Goal: Find specific page/section: Find specific page/section

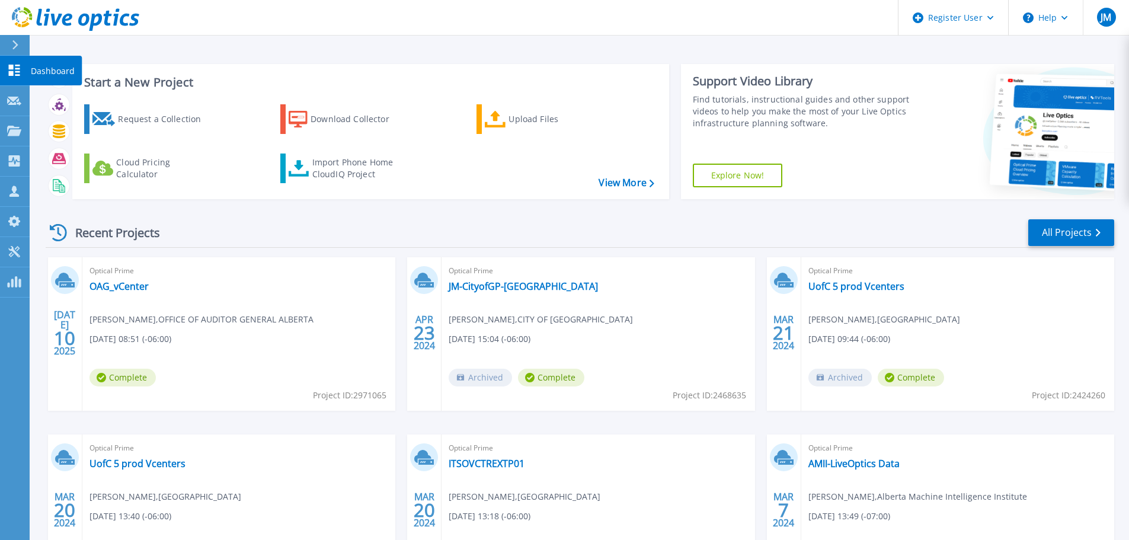
click at [17, 68] on icon at bounding box center [14, 70] width 11 height 11
click at [1054, 231] on link "All Projects" at bounding box center [1072, 232] width 86 height 27
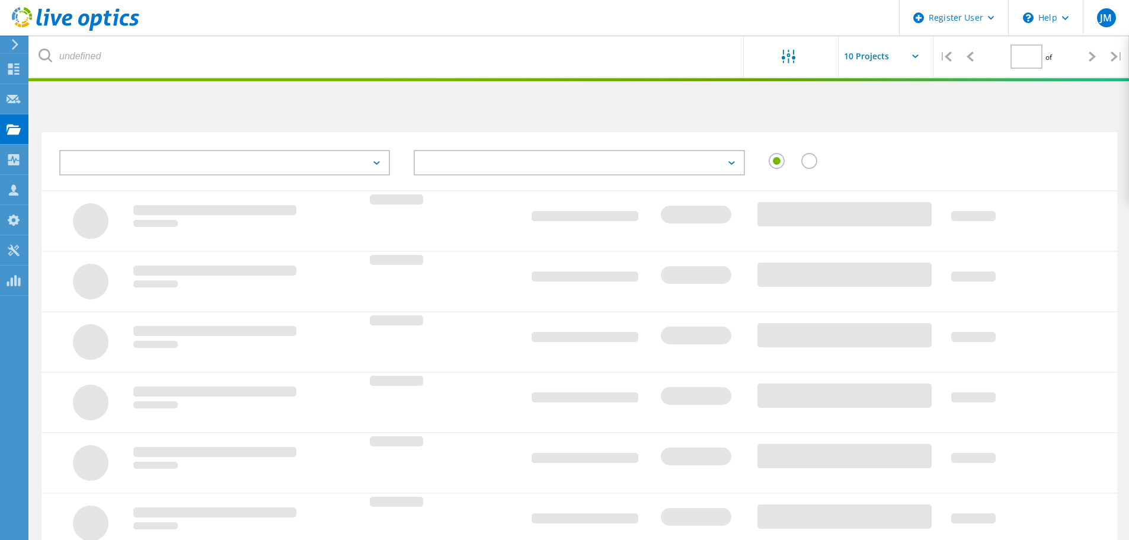
type input "1"
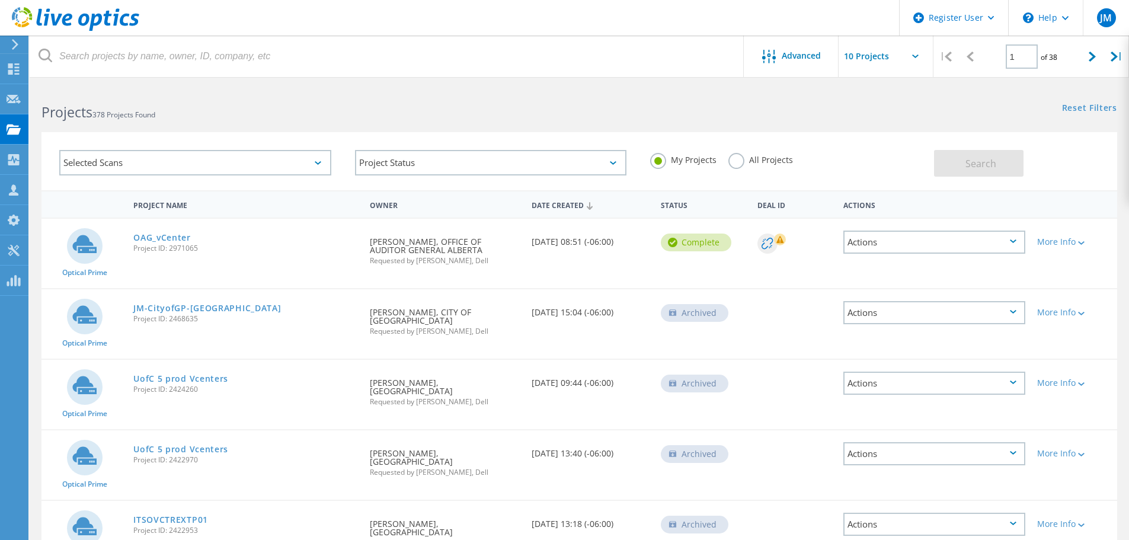
click at [224, 162] on div "Selected Scans" at bounding box center [195, 162] width 272 height 25
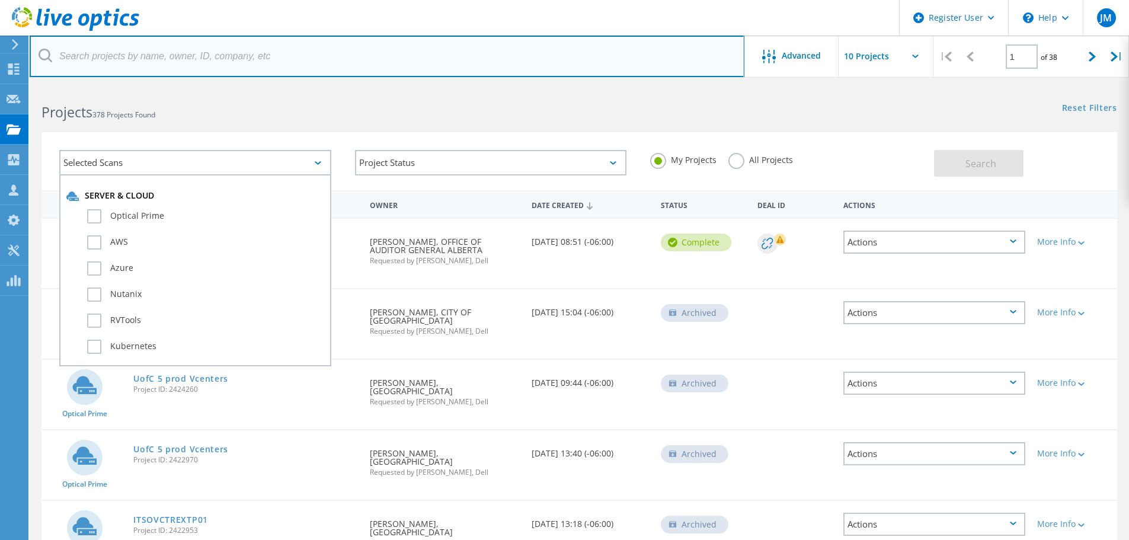
click at [178, 66] on input "text" at bounding box center [387, 57] width 715 height 42
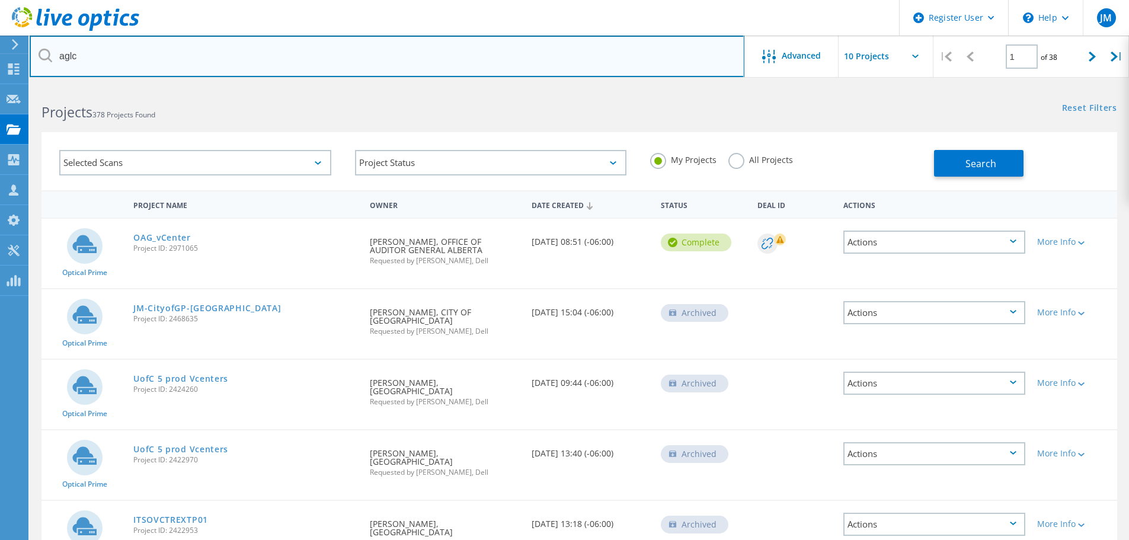
click at [203, 53] on input "aglc" at bounding box center [387, 57] width 715 height 42
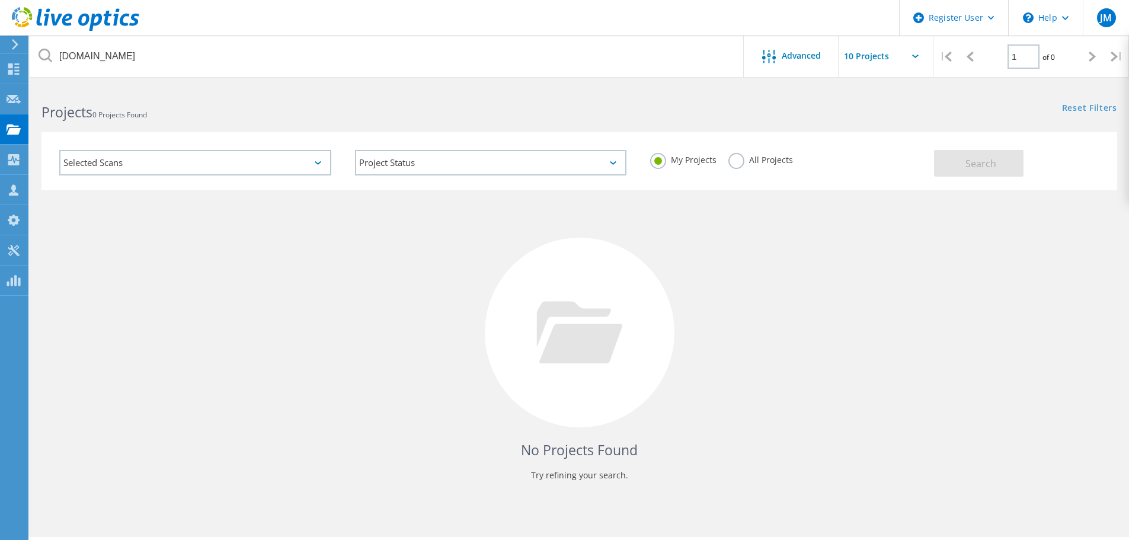
drag, startPoint x: 738, startPoint y: 162, endPoint x: 772, endPoint y: 157, distance: 34.3
click at [738, 162] on label "All Projects" at bounding box center [761, 158] width 65 height 11
click at [0, 0] on input "All Projects" at bounding box center [0, 0] width 0 height 0
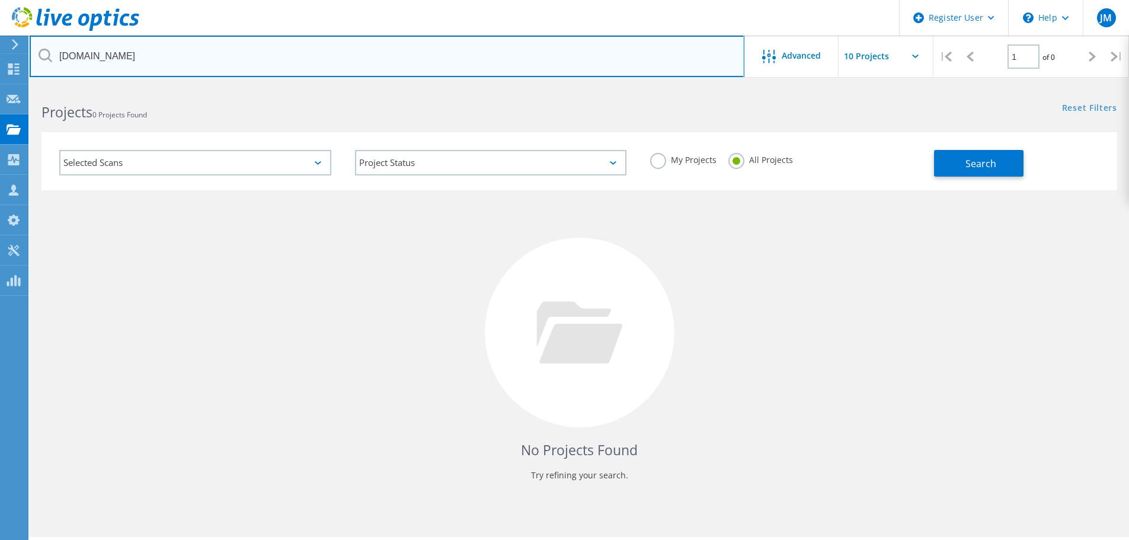
click at [57, 59] on input "[DOMAIN_NAME]" at bounding box center [387, 57] width 715 height 42
type input "@[DOMAIN_NAME]"
